Goal: Task Accomplishment & Management: Use online tool/utility

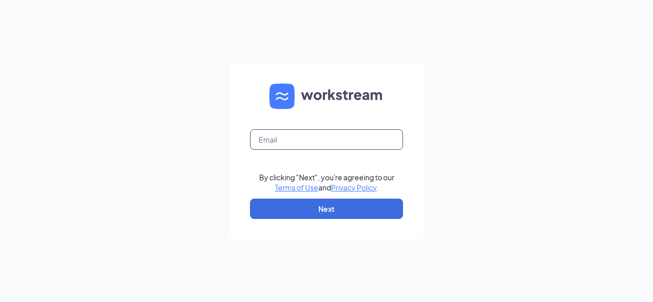
click at [274, 142] on input "text" at bounding box center [326, 140] width 153 height 20
type input "cfa.general.manager@gmail.com"
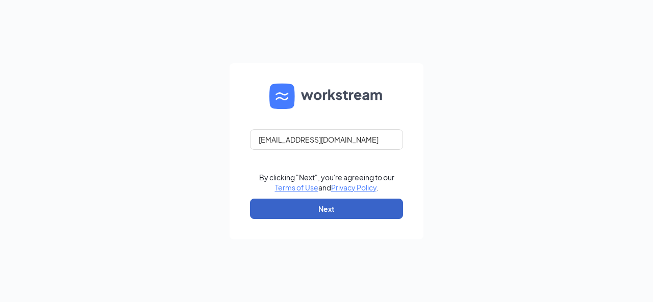
click at [325, 214] on button "Next" at bounding box center [326, 209] width 153 height 20
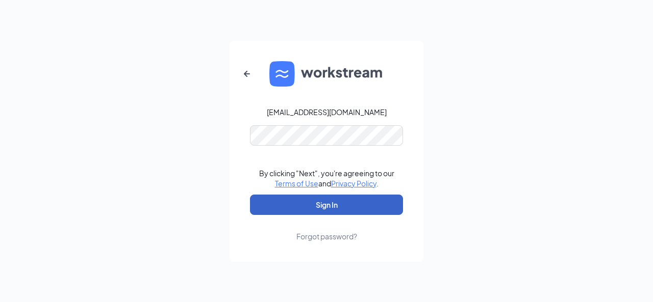
click at [324, 202] on button "Sign In" at bounding box center [326, 205] width 153 height 20
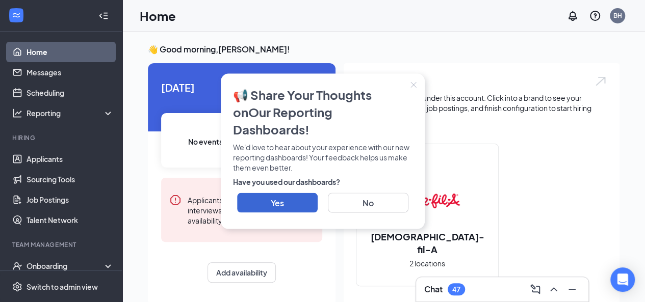
click at [415, 88] on icon "Close" at bounding box center [414, 85] width 6 height 6
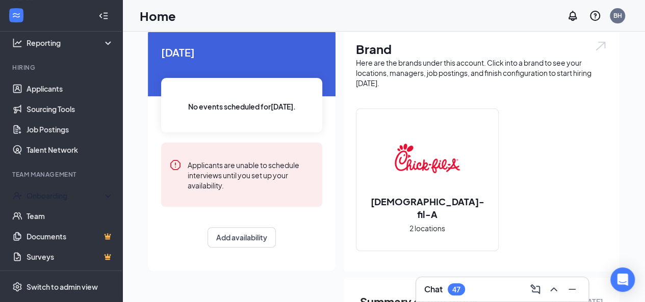
scroll to position [51, 0]
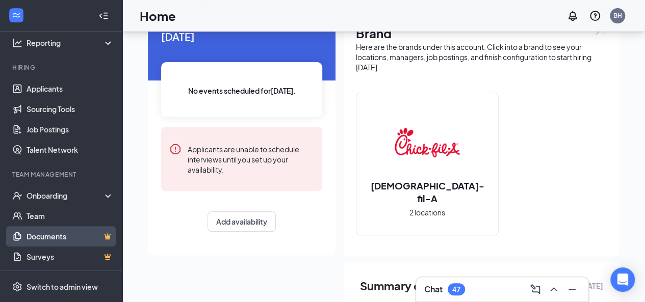
click at [52, 235] on link "Documents" at bounding box center [70, 236] width 87 height 20
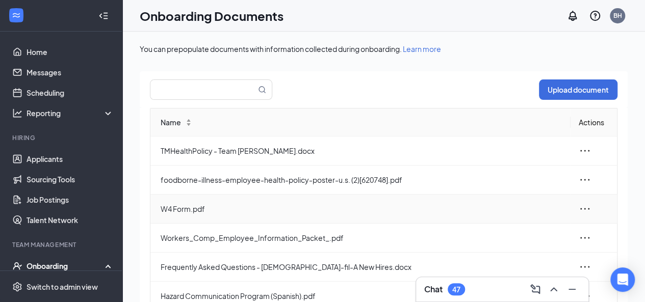
click at [166, 210] on span "W4 Form.pdf" at bounding box center [362, 209] width 402 height 11
click at [579, 208] on icon "ellipsis" at bounding box center [585, 209] width 12 height 12
click at [488, 252] on div "Edit" at bounding box center [522, 254] width 110 height 12
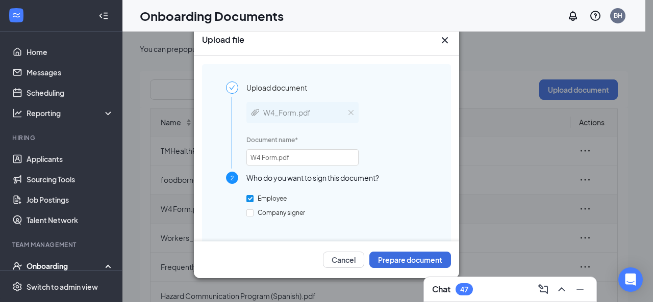
click at [441, 44] on icon "Cross" at bounding box center [445, 40] width 12 height 12
